Goal: Find specific page/section: Find specific page/section

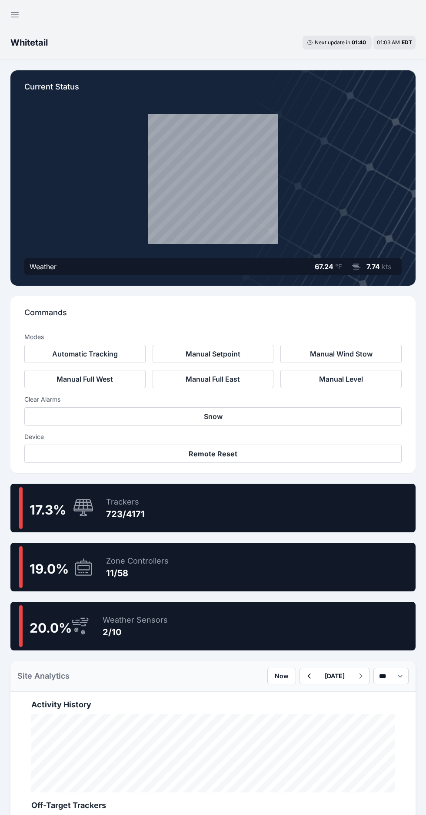
click at [308, 565] on div "19.0 % Zone Controllers 11/58" at bounding box center [212, 567] width 405 height 49
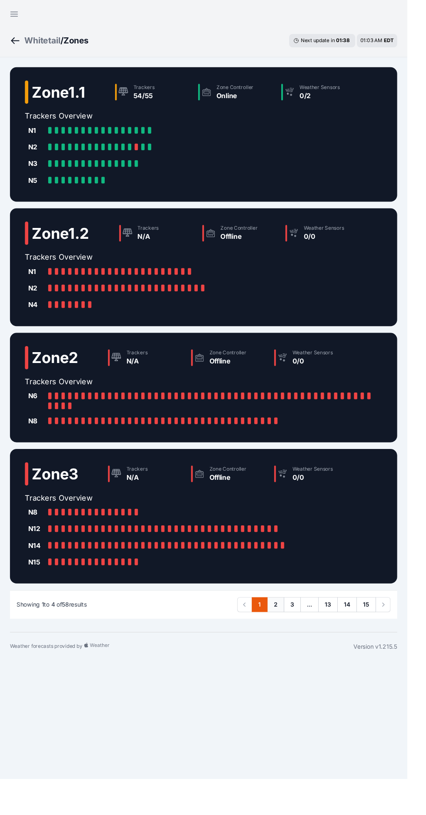
click at [287, 632] on link "2" at bounding box center [288, 633] width 18 height 16
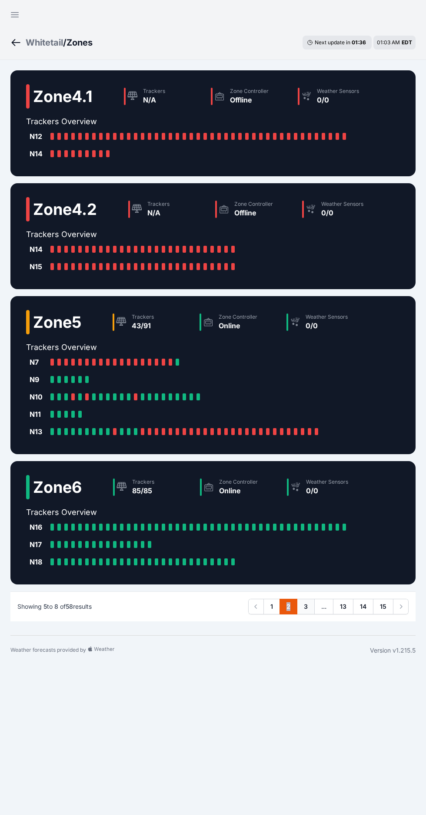
click at [305, 608] on link "3" at bounding box center [306, 607] width 18 height 16
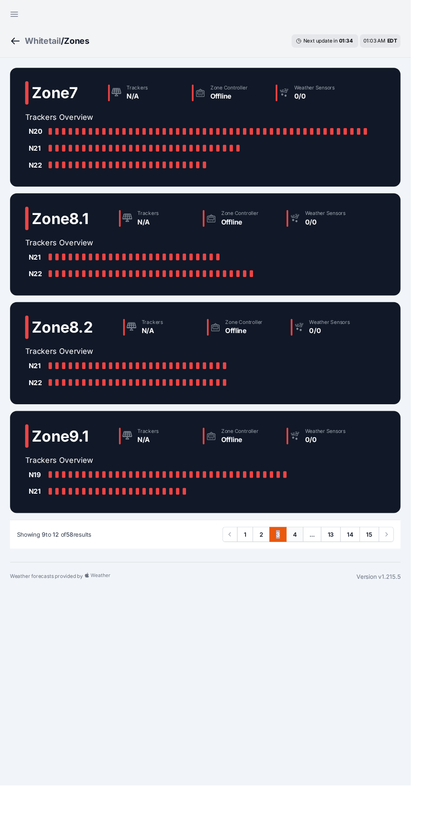
click at [305, 554] on link "4" at bounding box center [306, 555] width 18 height 16
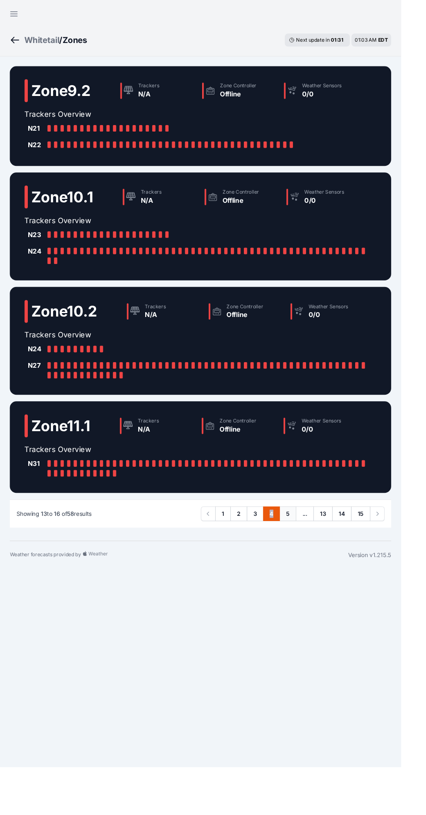
click at [305, 545] on link "5" at bounding box center [306, 546] width 18 height 16
